Goal: Information Seeking & Learning: Learn about a topic

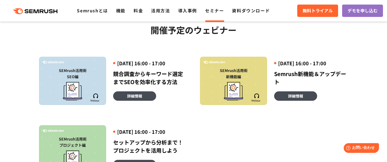
scroll to position [125, 0]
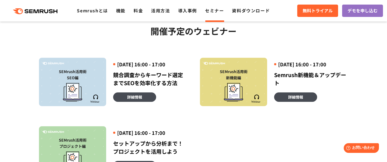
click at [348, 90] on div "SEMrush活用術 新機能編 [DATE] 16:00 - 17:00 Semrush新機能＆アップデート 詳細情報" at bounding box center [273, 82] width 161 height 48
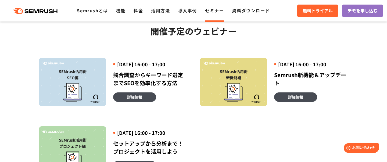
click at [194, 67] on div "SEMrush活用術 新機能編 [DATE] 16:00 - 17:00 Semrush新機能＆アップデート 詳細情報" at bounding box center [273, 82] width 161 height 48
click at [181, 102] on div "詳細情報" at bounding box center [150, 96] width 74 height 9
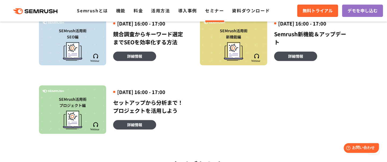
scroll to position [143, 0]
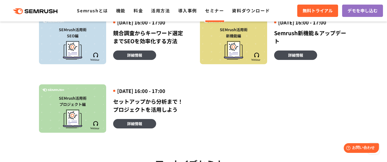
scroll to position [179, 0]
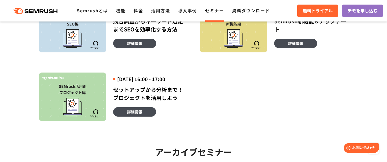
click at [294, 92] on div "SEMrush活用術 SEO編 [DATE] 16:00 - 17:00 競合調査からキーワード選定までSEOを効率化する方法 詳細情報 SEMrush活用術…" at bounding box center [194, 52] width 322 height 137
click at [177, 71] on div "SEMrush活用術 SEO編 [DATE] 16:00 - 17:00 競合調査からキーワード選定までSEOを効率化する方法 詳細情報 SEMrush活用術…" at bounding box center [194, 52] width 322 height 137
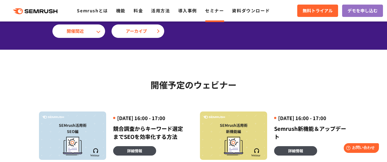
scroll to position [125, 0]
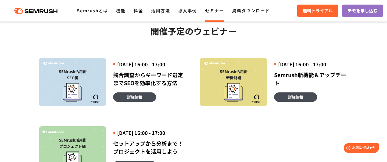
click at [193, 58] on div "SEMrush活用術 新機能編 [DATE] 16:00 - 17:00 Semrush新機能＆アップデート 詳細情報" at bounding box center [273, 82] width 161 height 48
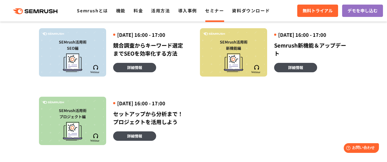
scroll to position [161, 0]
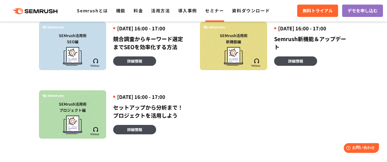
click at [181, 59] on div "[DATE] 16:00 - 17:00 競合調査からキーワード選定までSEOを効率化する方法 詳細情報" at bounding box center [146, 46] width 81 height 48
click at [181, 62] on div "[DATE] 16:00 - 17:00 競合調査からキーワード選定までSEOを効率化する方法 詳細情報" at bounding box center [146, 46] width 81 height 48
click at [183, 74] on div "SEMrush活用術 SEO編 [DATE] 16:00 - 17:00 競合調査からキーワード選定までSEOを効率化する方法 詳細情報 SEMrush活用術…" at bounding box center [194, 70] width 322 height 137
click at [183, 73] on div "SEMrush活用術 SEO編 [DATE] 16:00 - 17:00 競合調査からキーワード選定までSEOを効率化する方法 詳細情報 SEMrush活用術…" at bounding box center [194, 70] width 322 height 137
click at [193, 109] on div "SEMrush活用術 プロジェクト編 [DATE] 16:00 - 17:00 セットアップから分析まで！プロジェクトを活用しよう 詳細情報" at bounding box center [113, 114] width 161 height 48
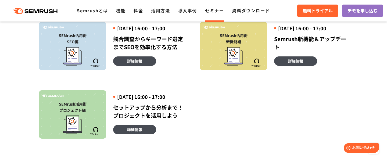
scroll to position [197, 0]
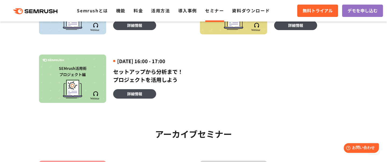
click at [212, 85] on div "SEMrush活用術 SEO編 [DATE] 16:00 - 17:00 競合調査からキーワード選定までSEOを効率化する方法 詳細情報 SEMrush活用術…" at bounding box center [194, 34] width 322 height 137
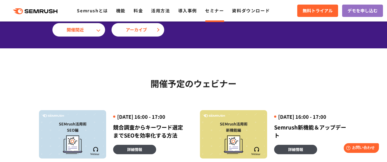
scroll to position [71, 0]
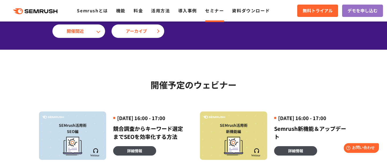
click at [248, 70] on div "開催予定のウェビナー 開催予定のウェビナー アーカイブセミナー SEMrush活用術 SEO編 [DATE] 16:00 - 17:00 競合調査からキーワー…" at bounding box center [193, 141] width 309 height 175
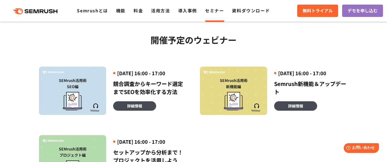
scroll to position [125, 0]
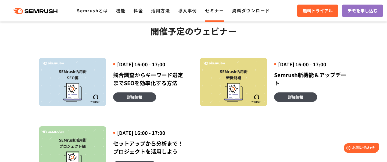
click at [193, 58] on div "SEMrush活用術 新機能編 [DATE] 16:00 - 17:00 Semrush新機能＆アップデート 詳細情報" at bounding box center [273, 82] width 161 height 48
click at [182, 50] on div "SEMrush活用術 SEO編 [DATE] 16:00 - 17:00 競合調査からキーワード選定までSEOを効率化する方法 詳細情報 SEMrush活用術…" at bounding box center [194, 106] width 322 height 137
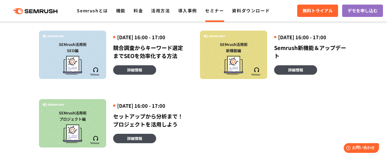
scroll to position [161, 0]
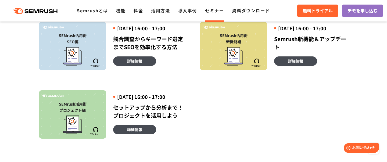
click at [196, 73] on div "SEMrush活用術 SEO編 [DATE] 16:00 - 17:00 競合調査からキーワード選定までSEOを効率化する方法 詳細情報 SEMrush活用術…" at bounding box center [194, 70] width 322 height 137
click at [361, 68] on section "開催予定のウェビナー 開催予定のウェビナー アーカイブセミナー SEMrush活用術 SEO編 [DATE] 16:00 - 17:00 競合調査からキーワー…" at bounding box center [193, 152] width 387 height 384
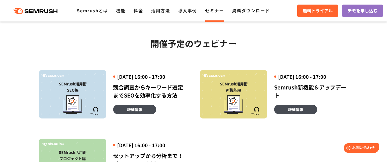
scroll to position [107, 0]
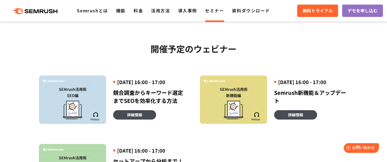
click at [189, 62] on div "SEMrush活用術 SEO編 [DATE] 16:00 - 17:00 競合調査からキーワード選定までSEOを効率化する方法 詳細情報 SEMrush活用術…" at bounding box center [194, 123] width 322 height 137
click at [341, 54] on h2 "開催予定のウェビナー" at bounding box center [193, 48] width 309 height 13
click at [191, 67] on div "SEMrush活用術 SEO編 [DATE] 16:00 - 17:00 競合調査からキーワード選定までSEOを効率化する方法 詳細情報 SEMrush活用術…" at bounding box center [194, 123] width 322 height 137
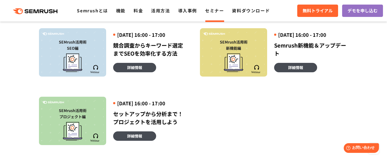
scroll to position [161, 0]
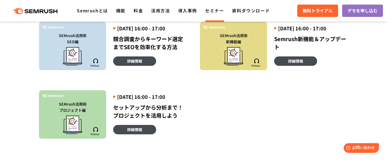
click at [347, 73] on div "SEMrush活用術 SEO編 [DATE] 16:00 - 17:00 競合調査からキーワード選定までSEOを効率化する方法 詳細情報 SEMrush活用術…" at bounding box center [194, 70] width 322 height 137
click at [194, 78] on div "SEMrush活用術 SEO編 [DATE] 16:00 - 17:00 競合調査からキーワード選定までSEOを効率化する方法 詳細情報 SEMrush活用術…" at bounding box center [194, 70] width 322 height 137
